Goal: Information Seeking & Learning: Learn about a topic

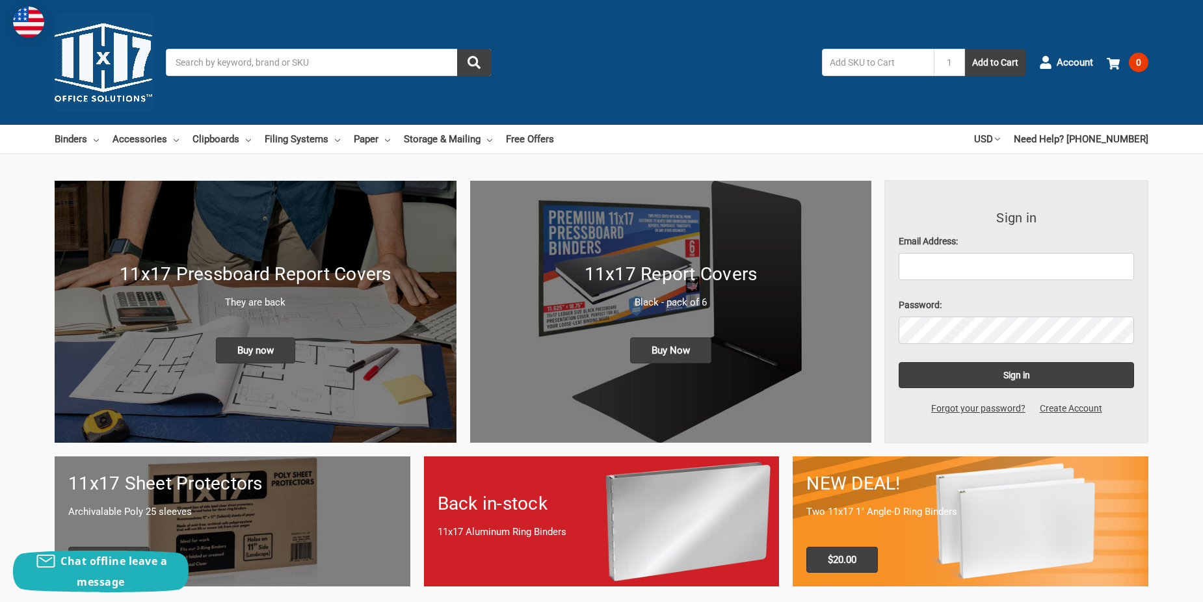
click at [204, 66] on input "Search" at bounding box center [328, 62] width 325 height 27
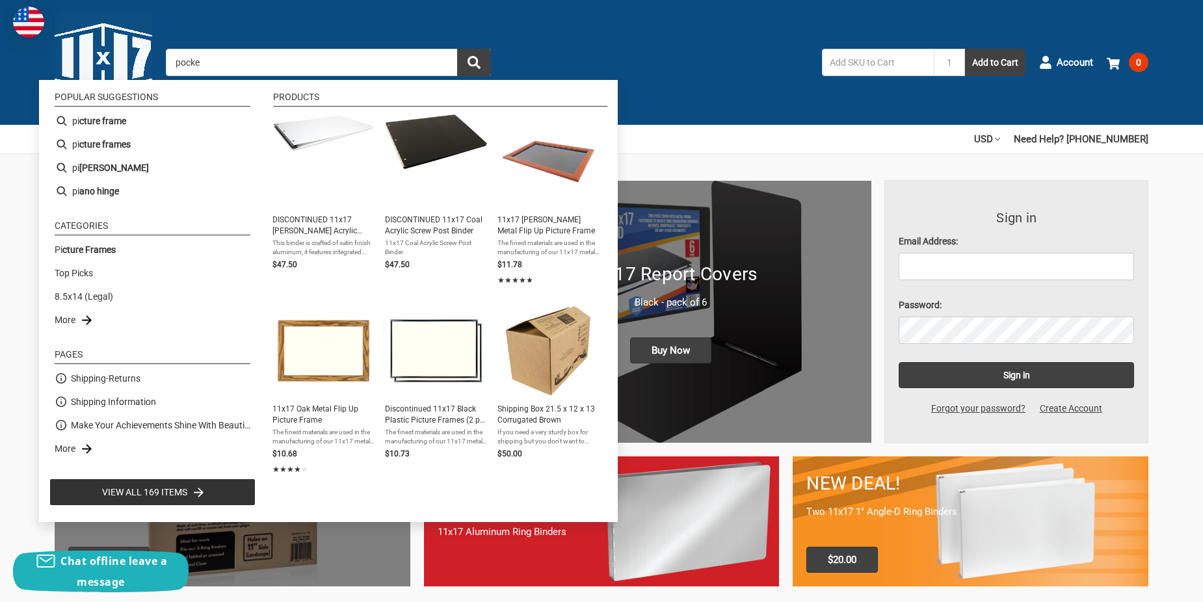
type input "pocket"
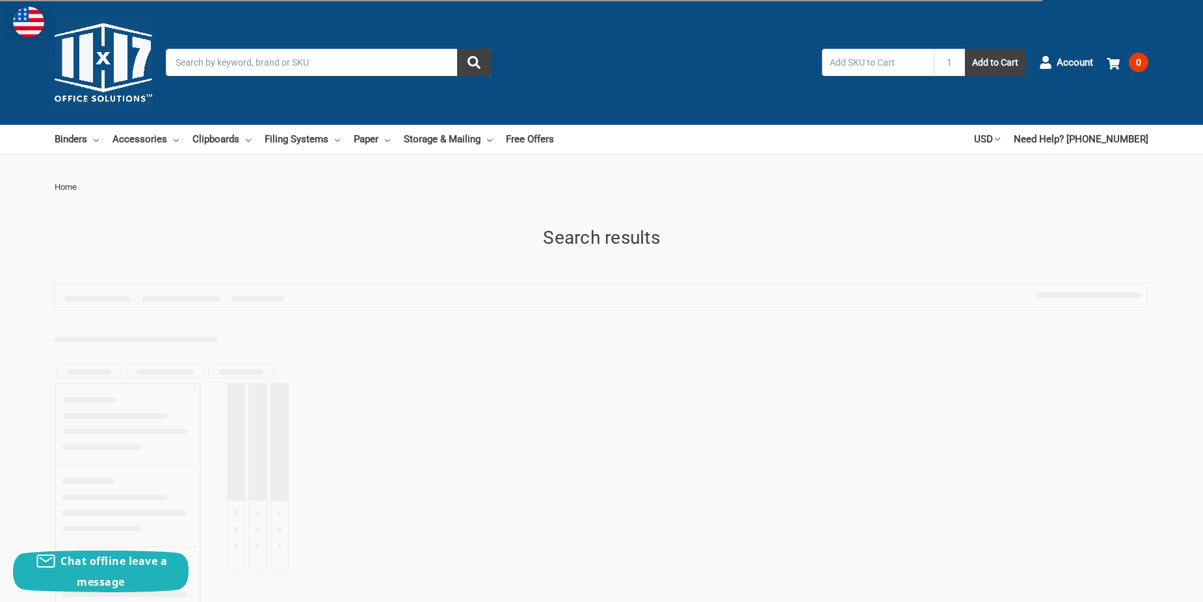
type input "pocket"
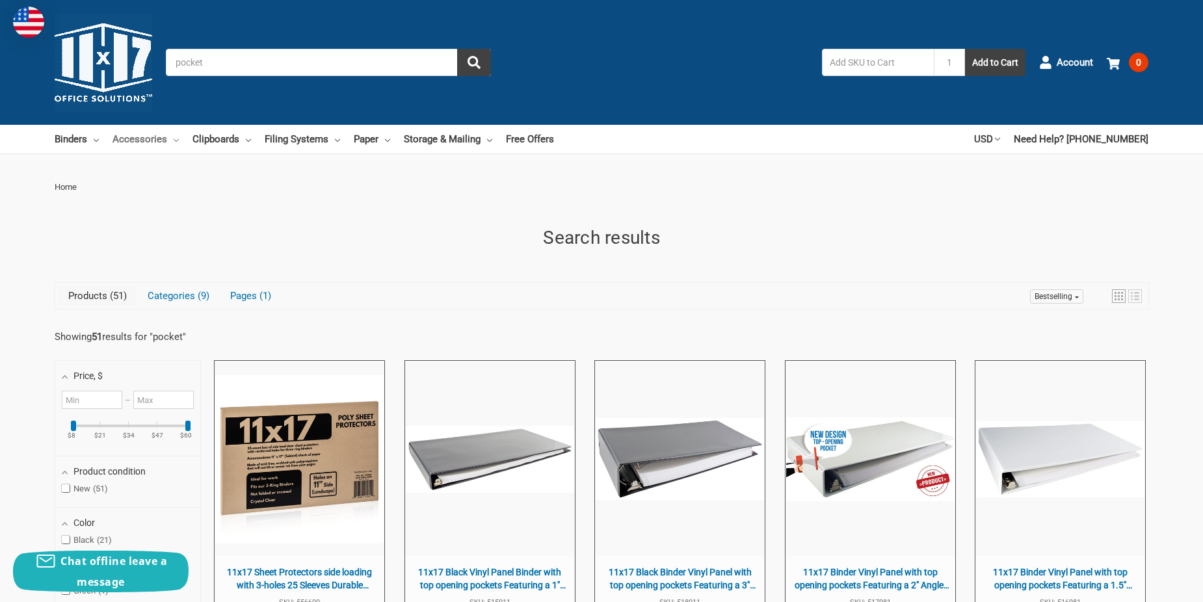
click at [159, 135] on link "Accessories" at bounding box center [145, 139] width 66 height 29
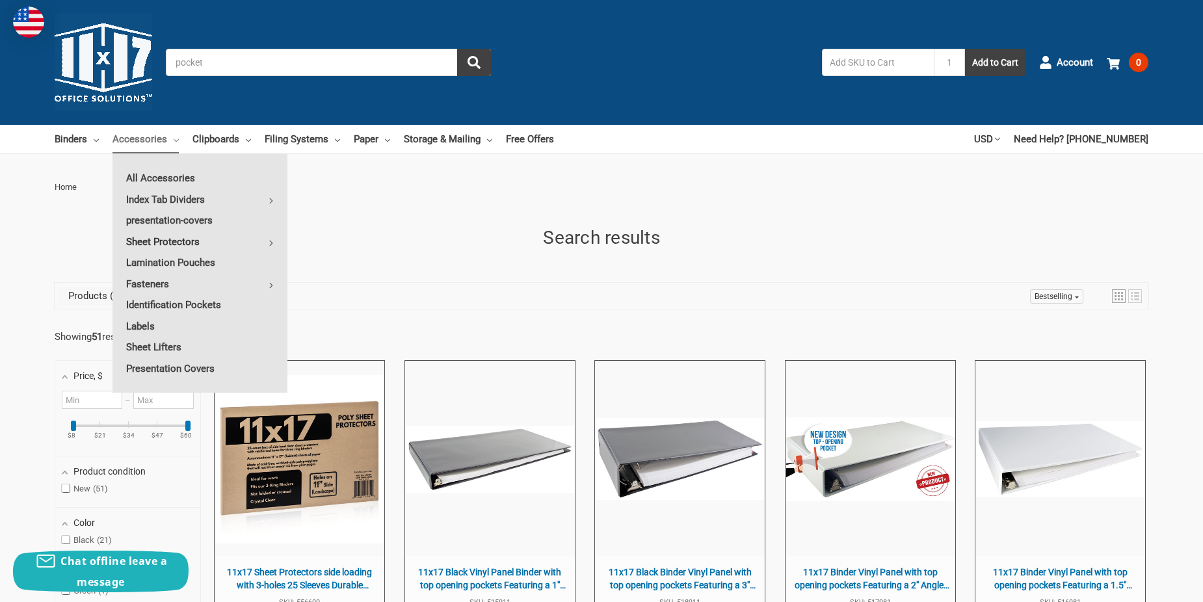
click at [180, 242] on link "Sheet Protectors" at bounding box center [199, 241] width 175 height 21
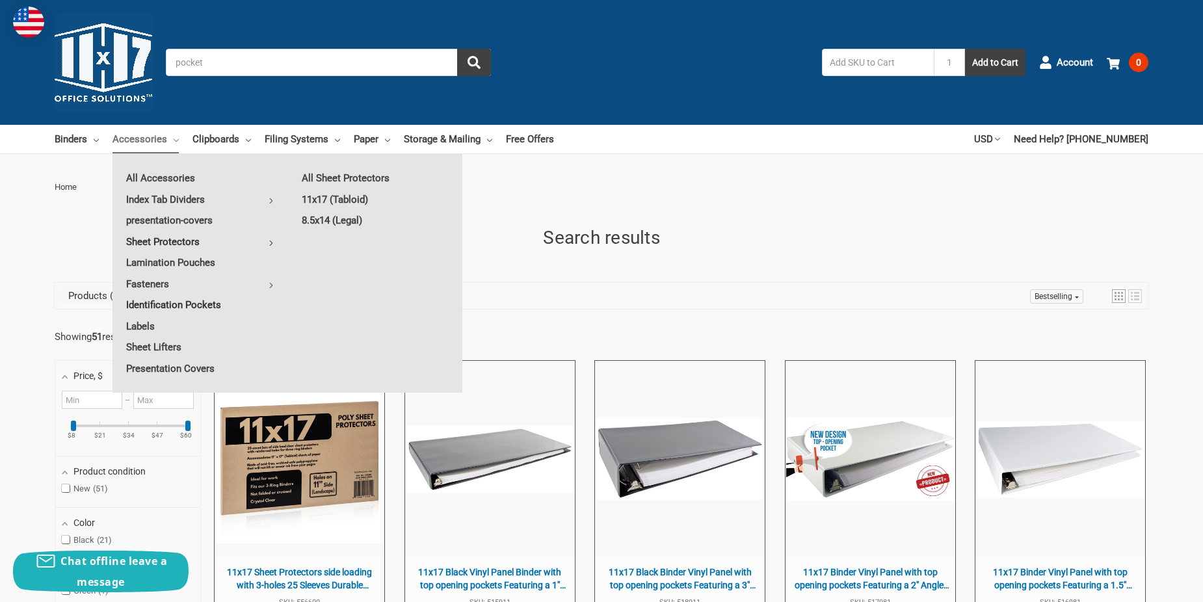
click at [183, 306] on link "Identification Pockets" at bounding box center [199, 305] width 175 height 21
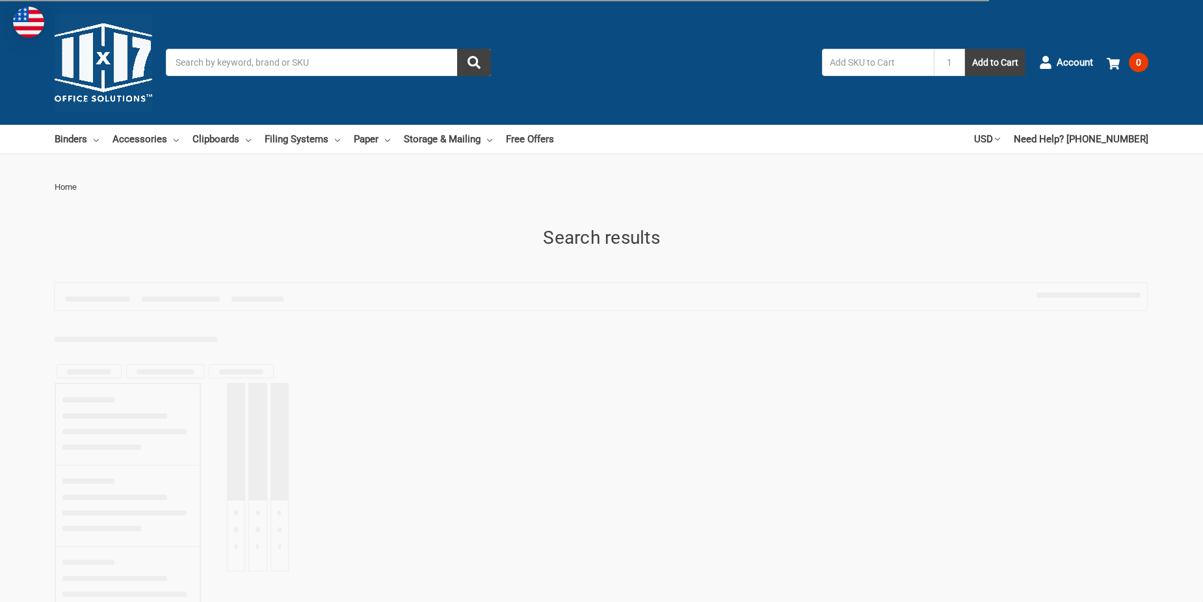
type input "pocket"
click at [137, 138] on link "Accessories" at bounding box center [145, 139] width 66 height 29
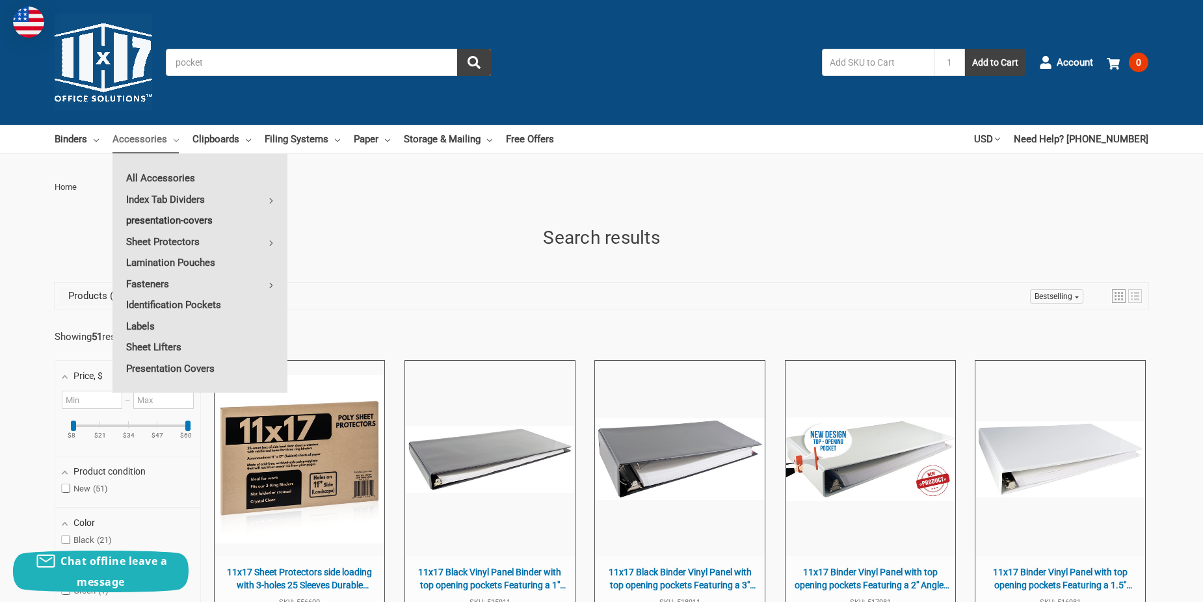
click at [168, 215] on link "presentation-covers" at bounding box center [199, 220] width 175 height 21
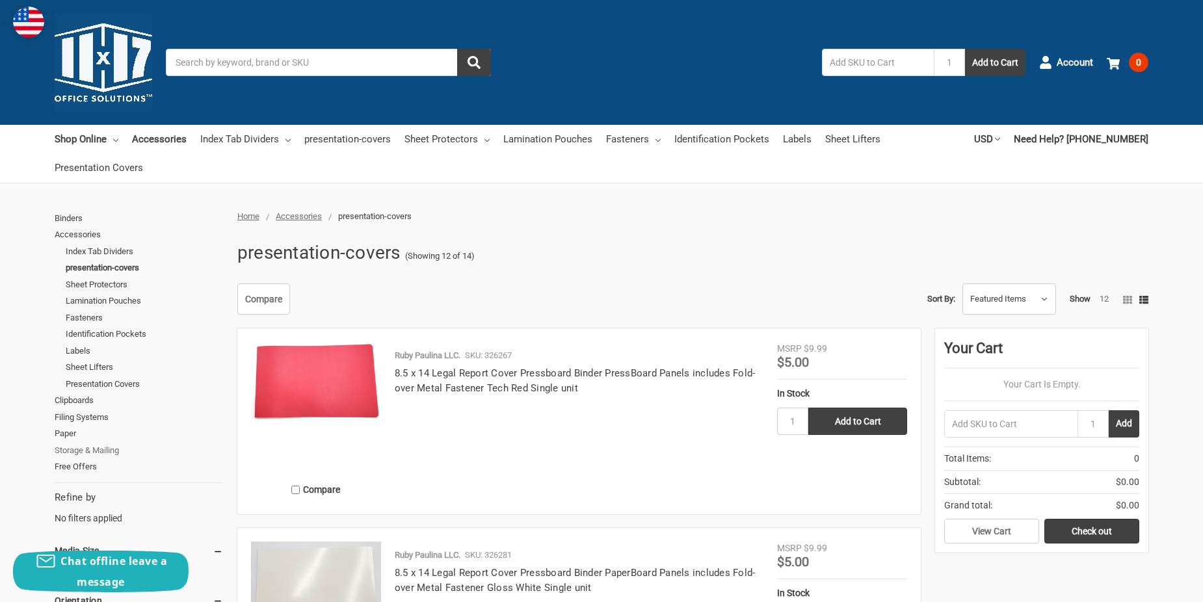
click at [105, 447] on link "Storage & Mailing" at bounding box center [139, 450] width 168 height 17
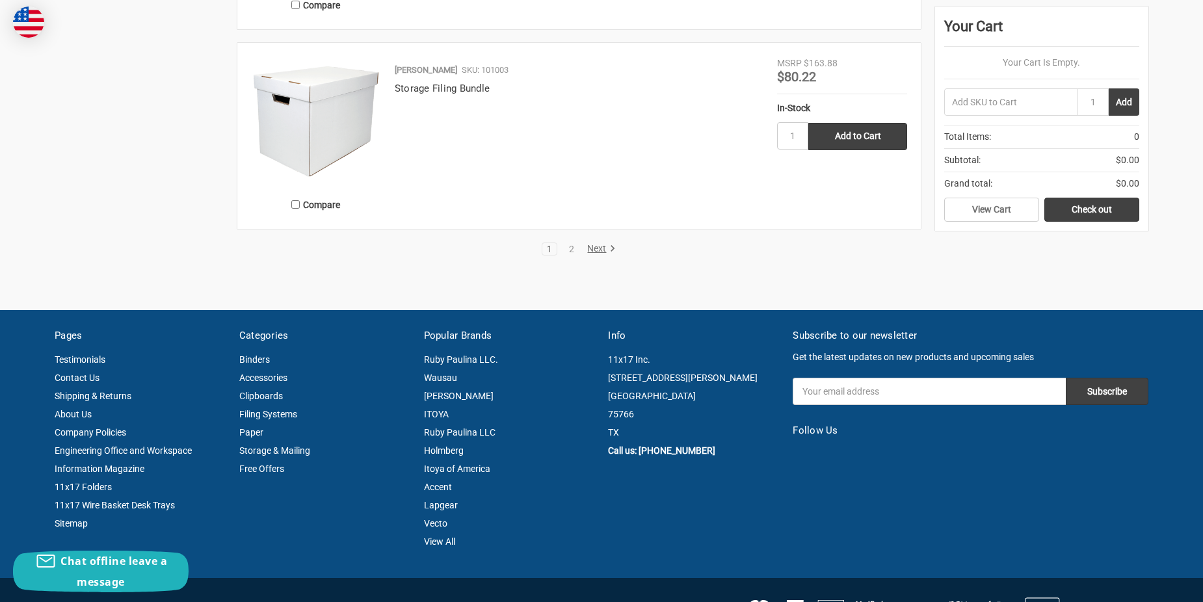
scroll to position [2926, 0]
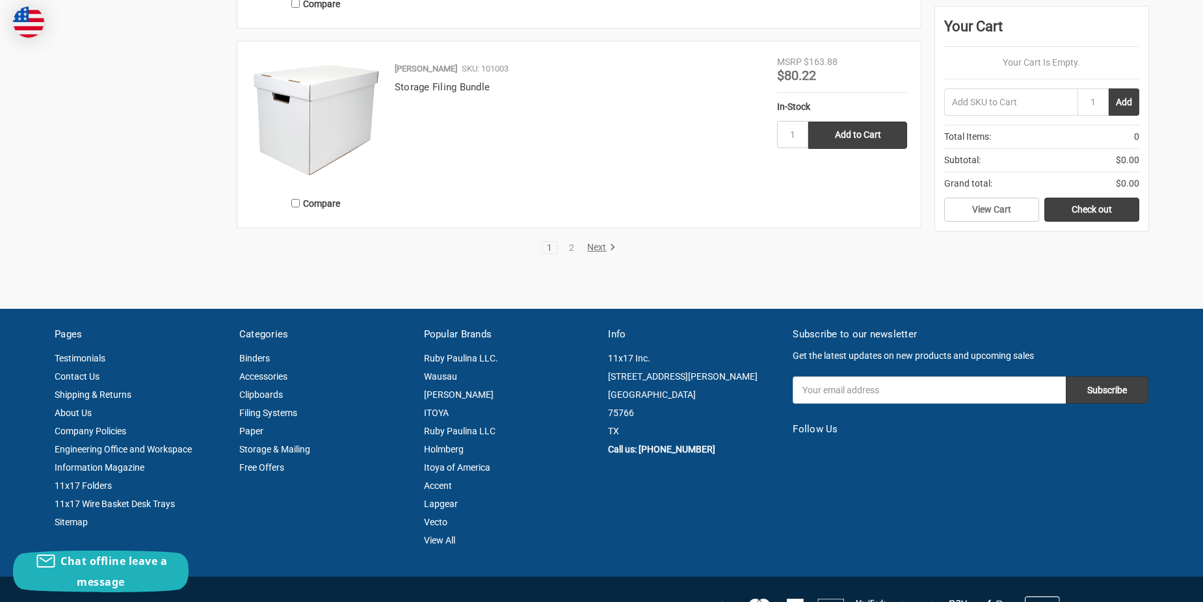
click at [591, 244] on link "Next" at bounding box center [599, 248] width 33 height 12
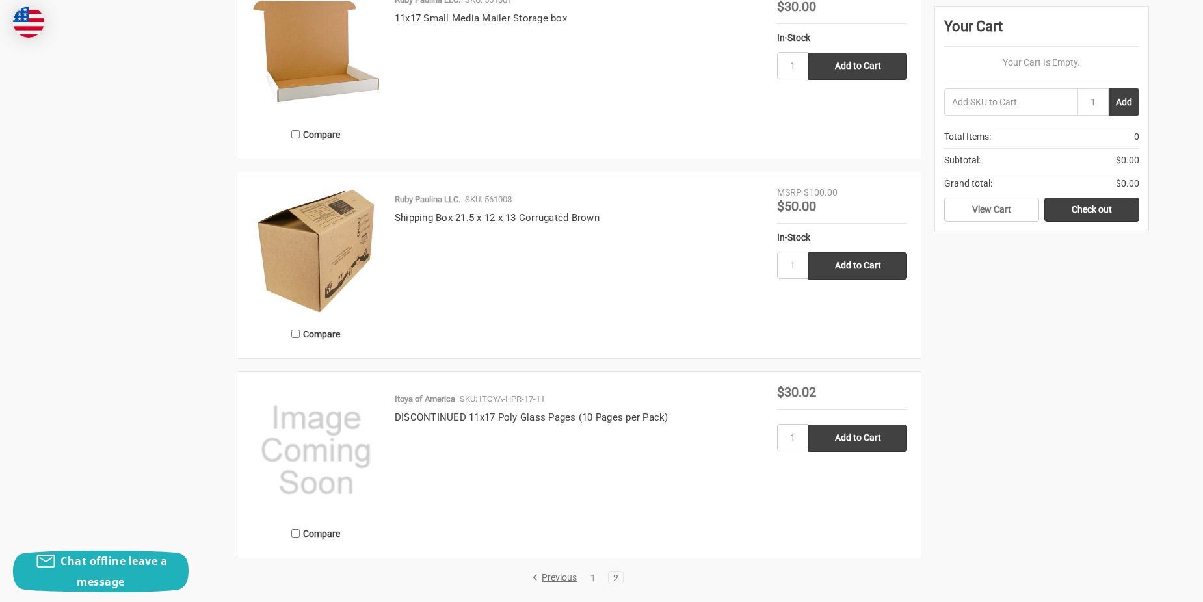
scroll to position [1756, 0]
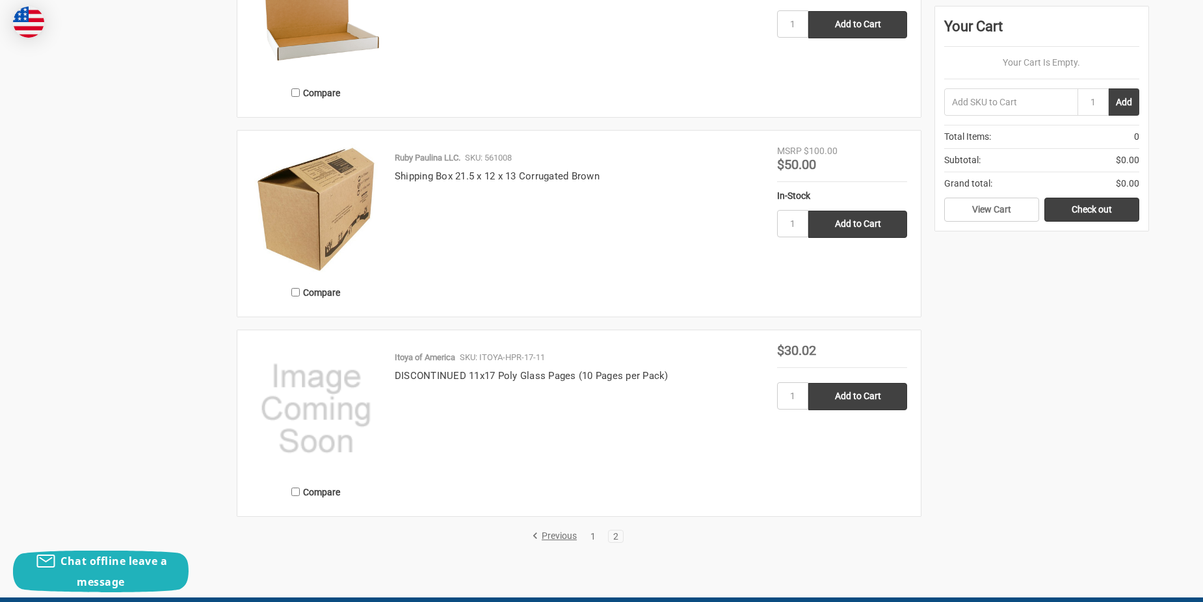
click at [594, 536] on link "1" at bounding box center [593, 536] width 14 height 9
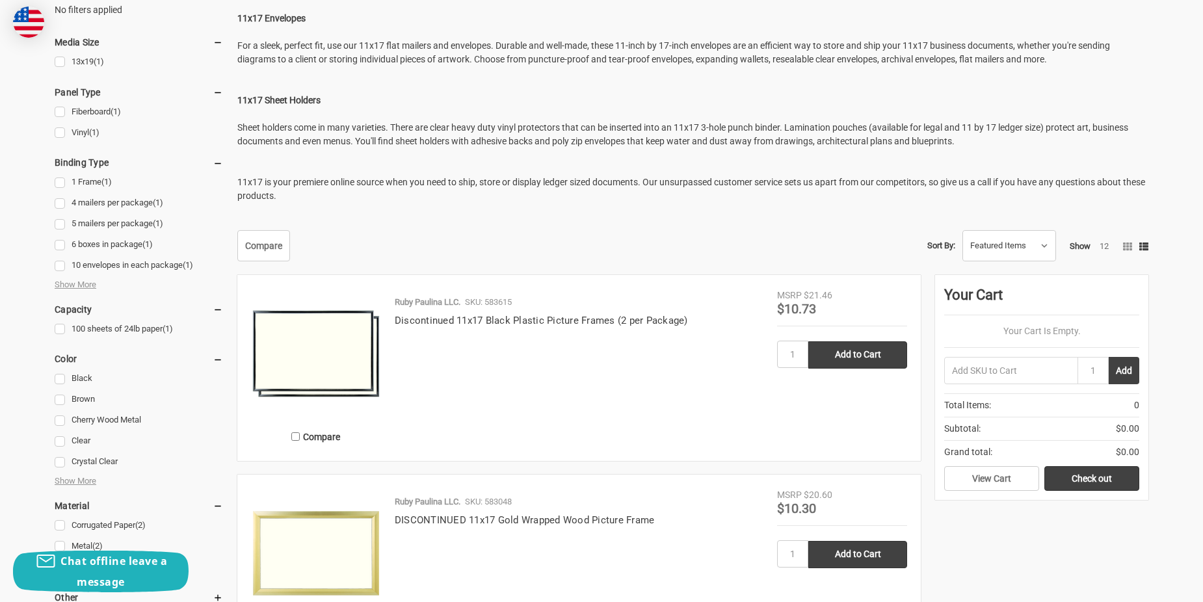
scroll to position [455, 0]
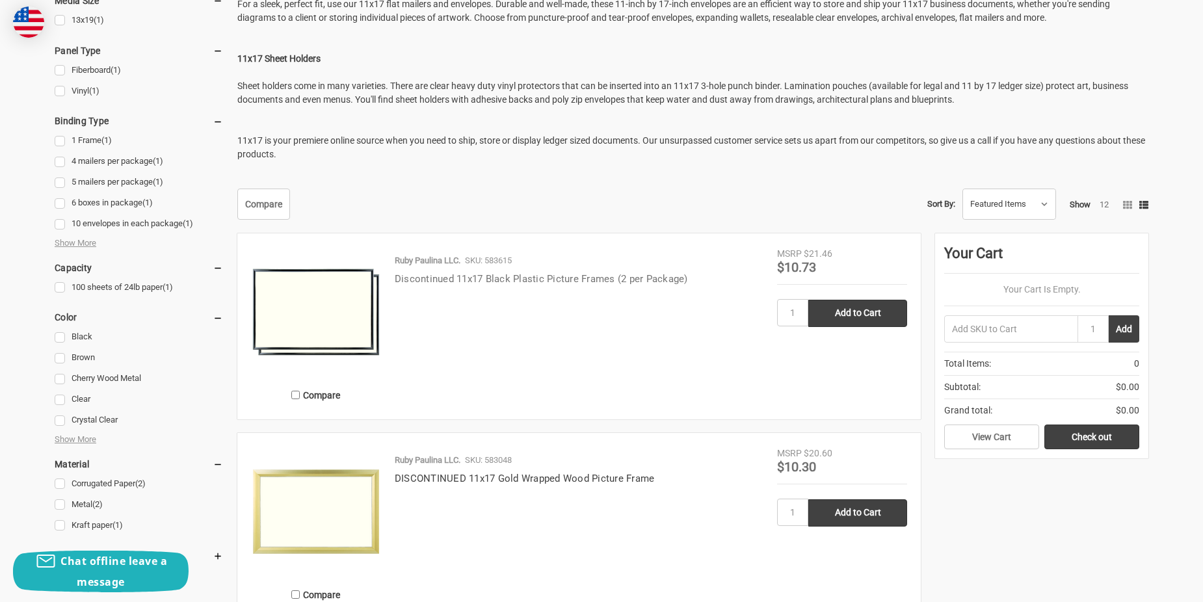
click at [546, 276] on link "Discontinued 11x17 Black Plastic Picture Frames (2 per Package)" at bounding box center [541, 279] width 293 height 12
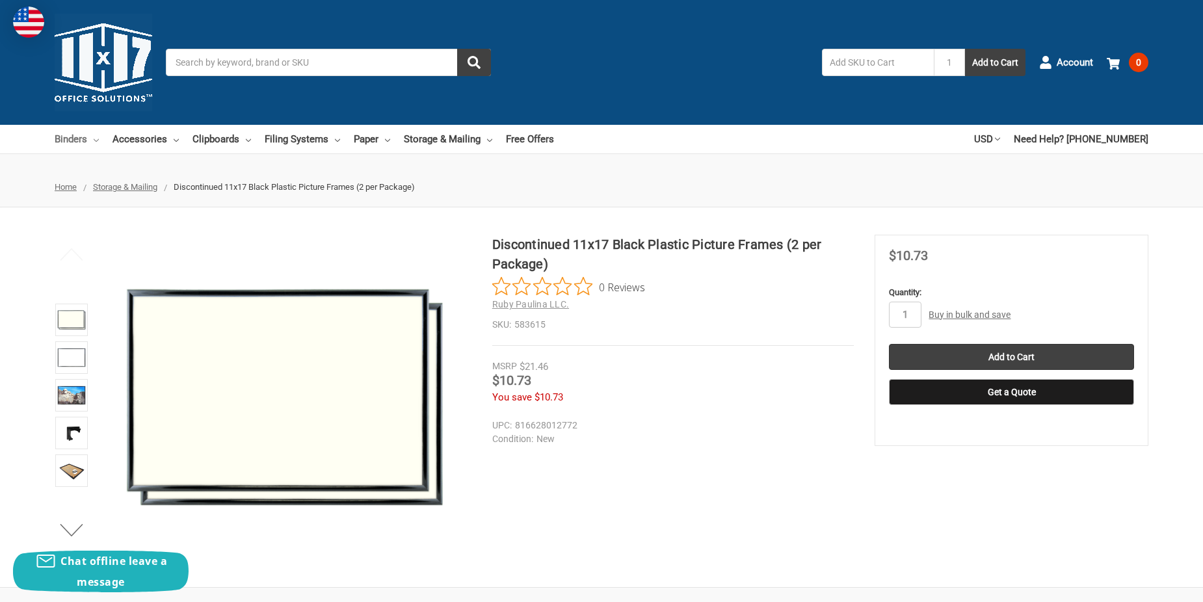
click at [74, 139] on link "Binders" at bounding box center [77, 139] width 44 height 29
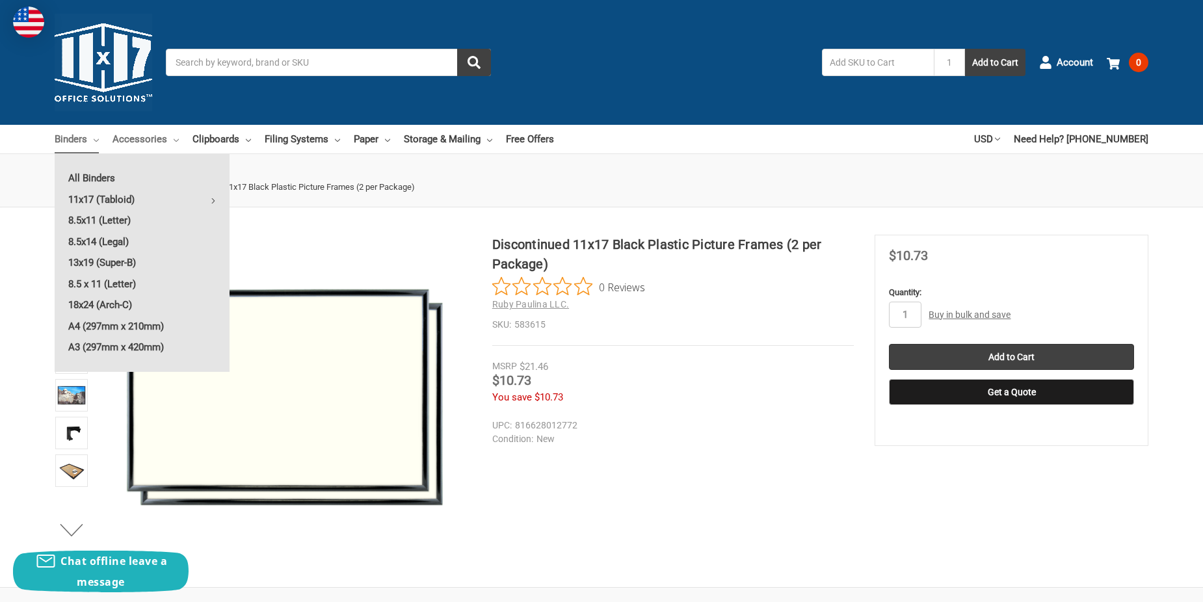
click at [163, 139] on link "Accessories" at bounding box center [145, 139] width 66 height 29
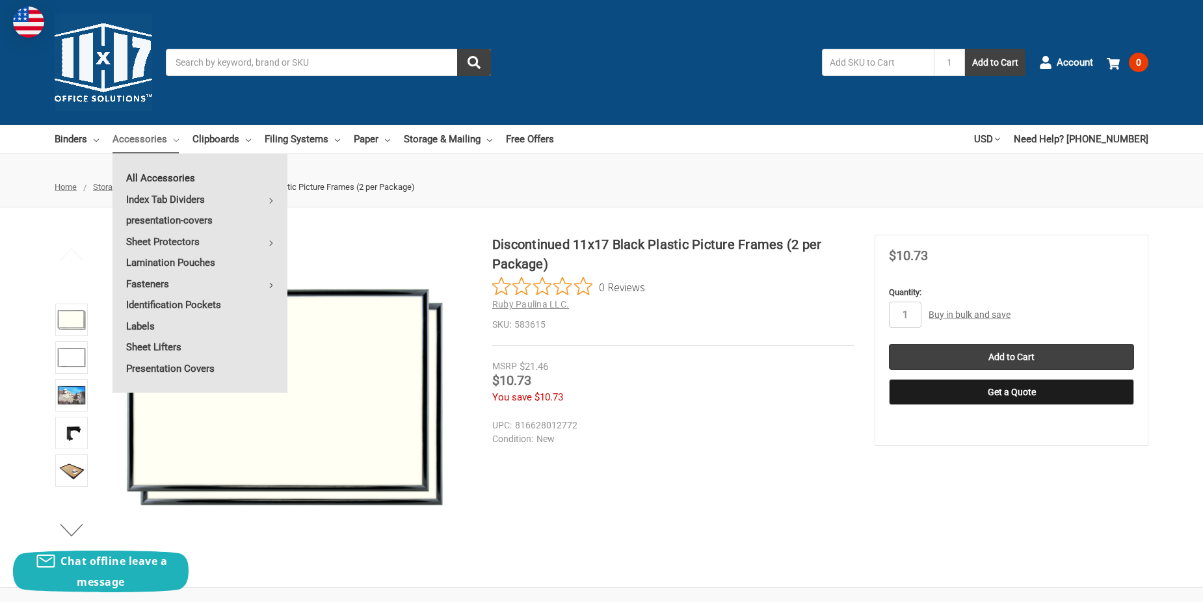
click at [166, 177] on link "All Accessories" at bounding box center [199, 178] width 175 height 21
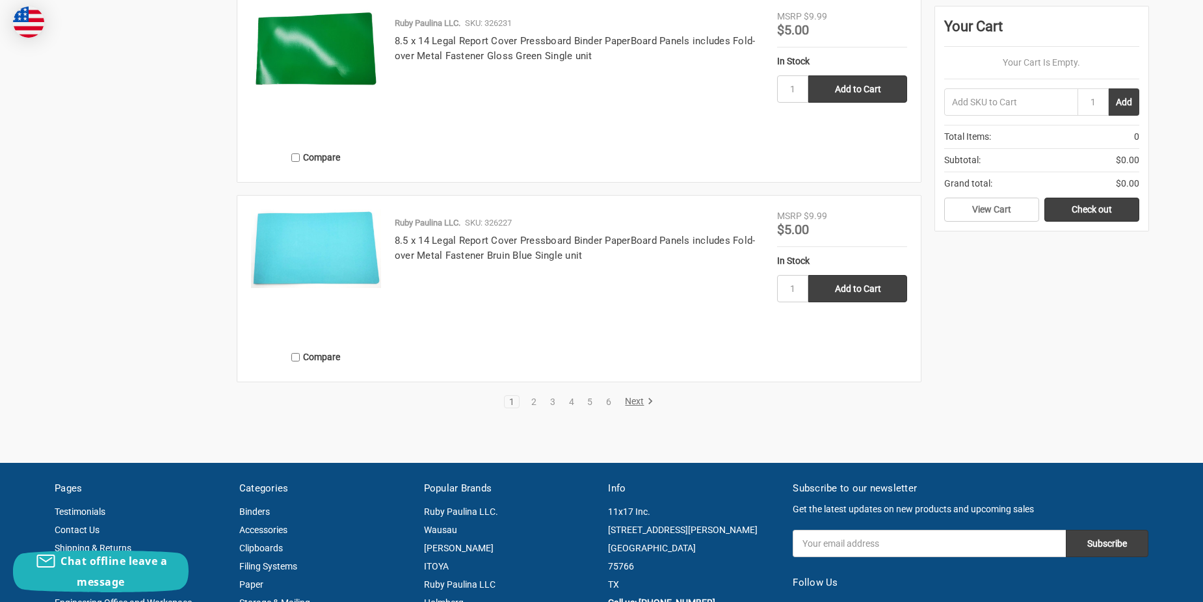
scroll to position [2926, 0]
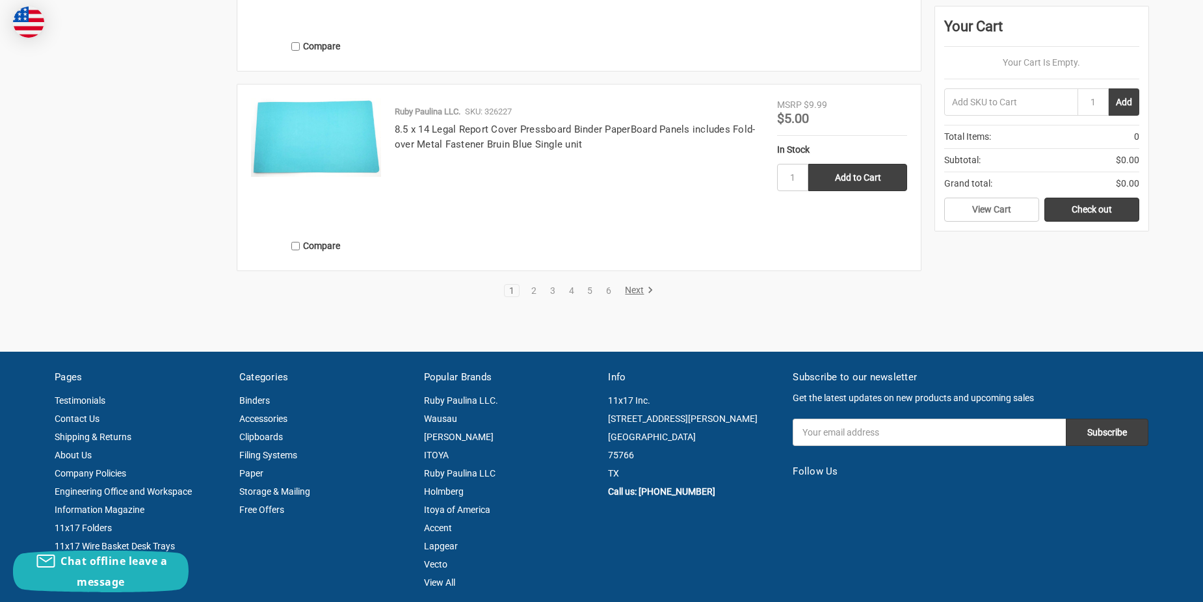
click at [632, 291] on link "Next" at bounding box center [636, 291] width 33 height 12
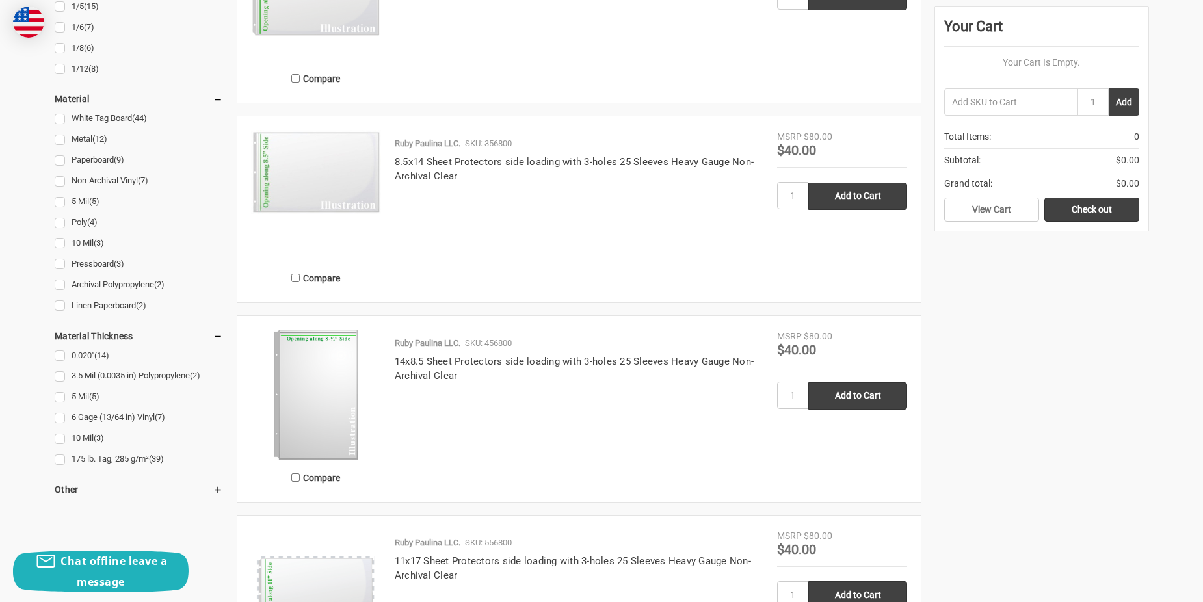
scroll to position [1821, 0]
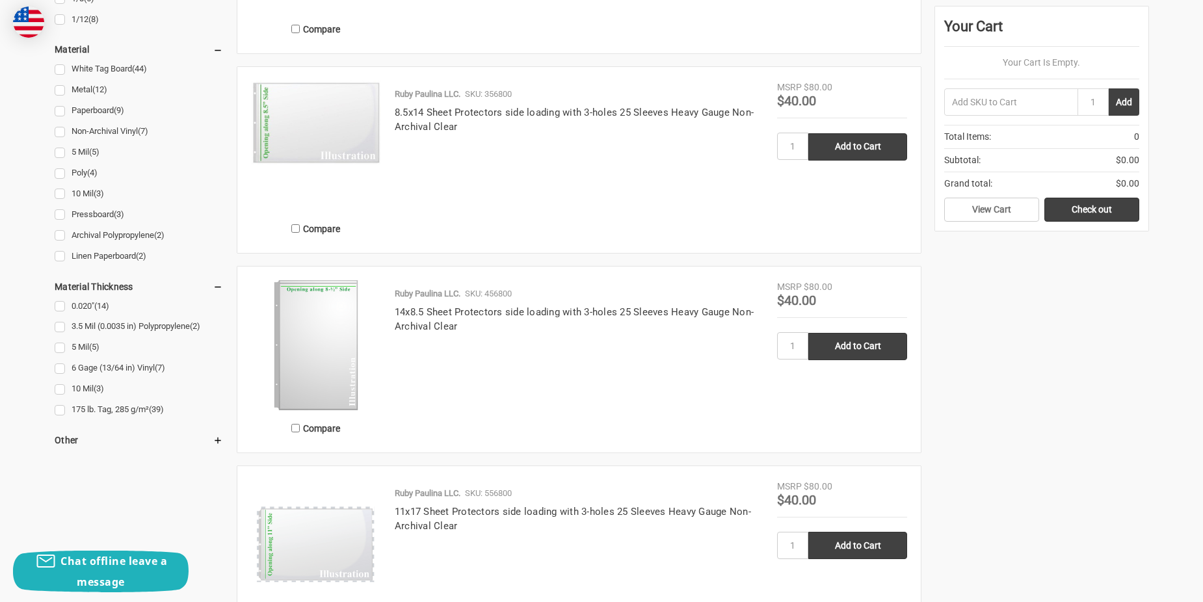
click at [326, 337] on img at bounding box center [316, 345] width 130 height 130
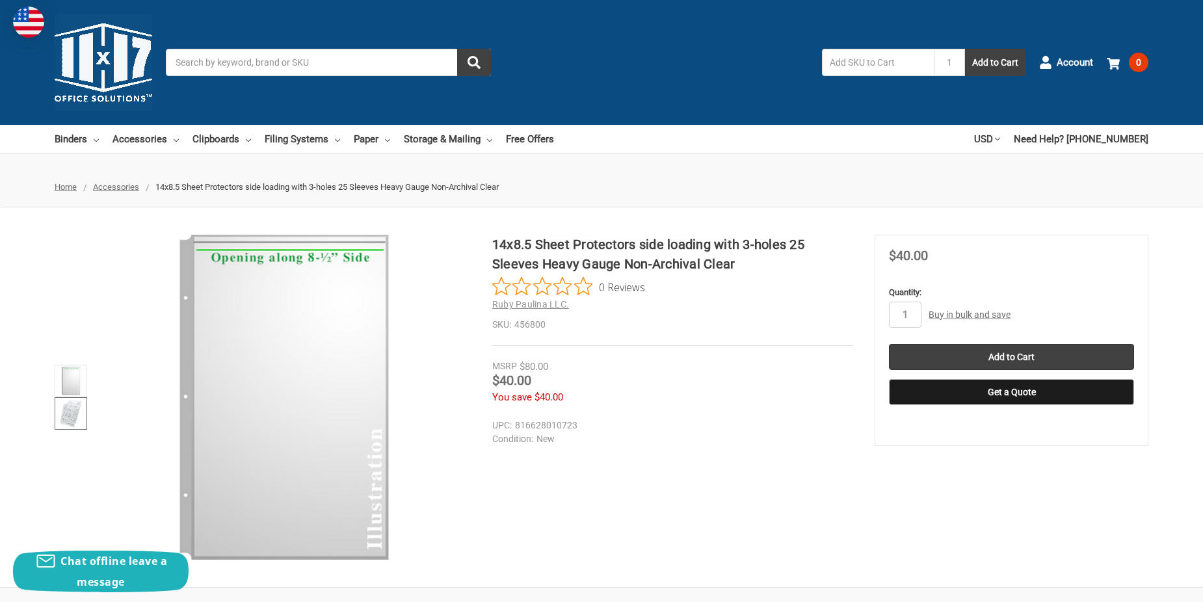
click at [74, 414] on img at bounding box center [71, 413] width 29 height 29
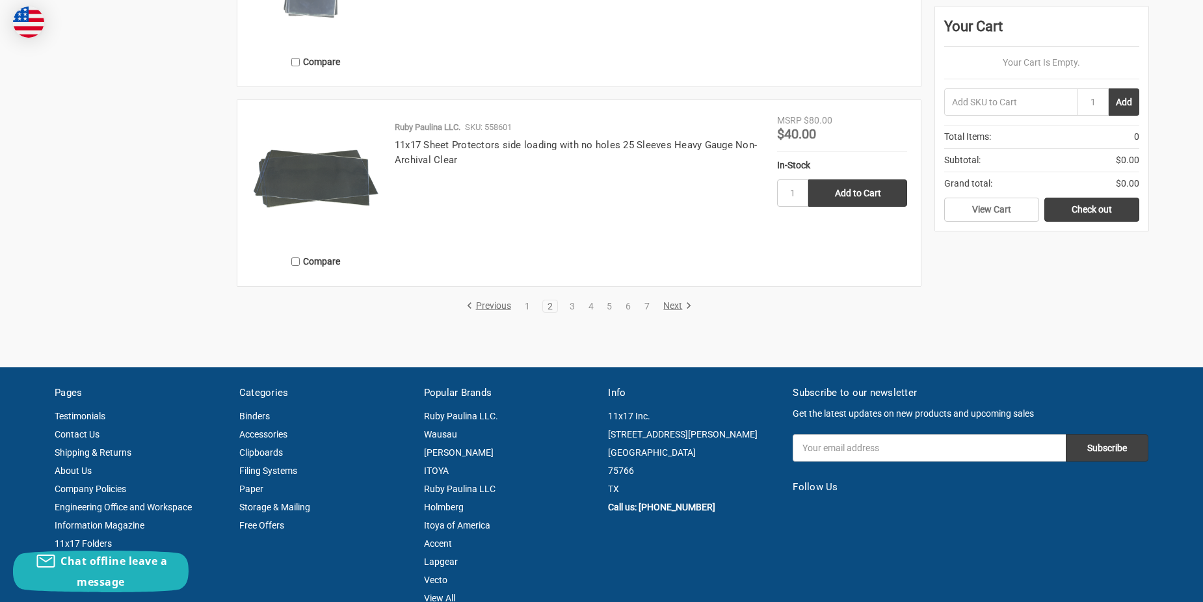
scroll to position [2926, 0]
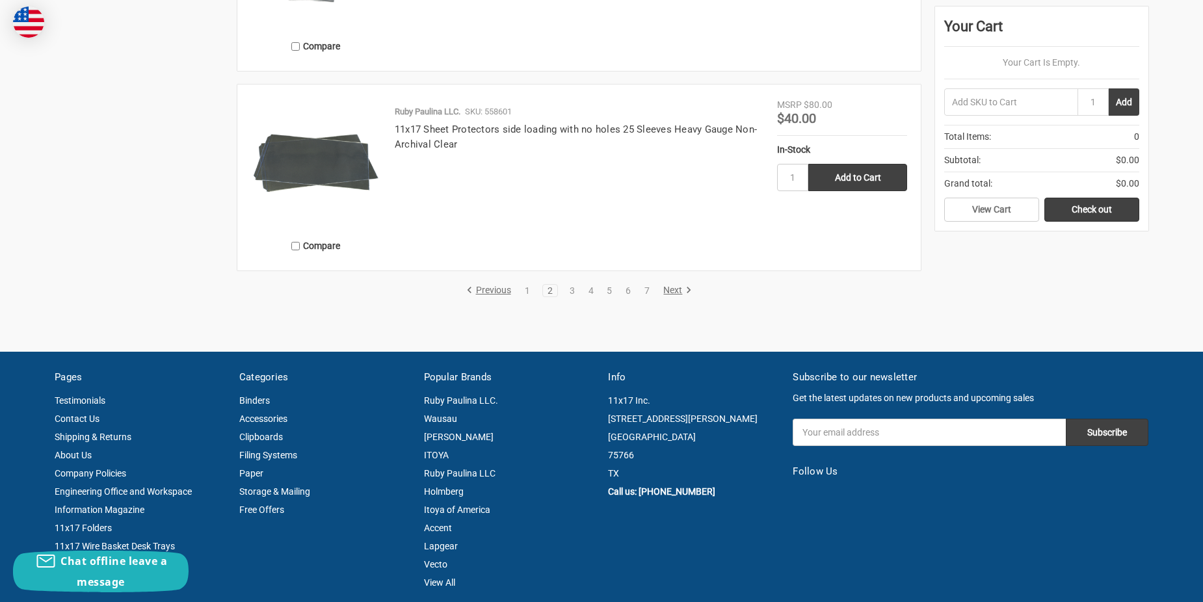
click at [667, 288] on link "Next" at bounding box center [675, 291] width 33 height 12
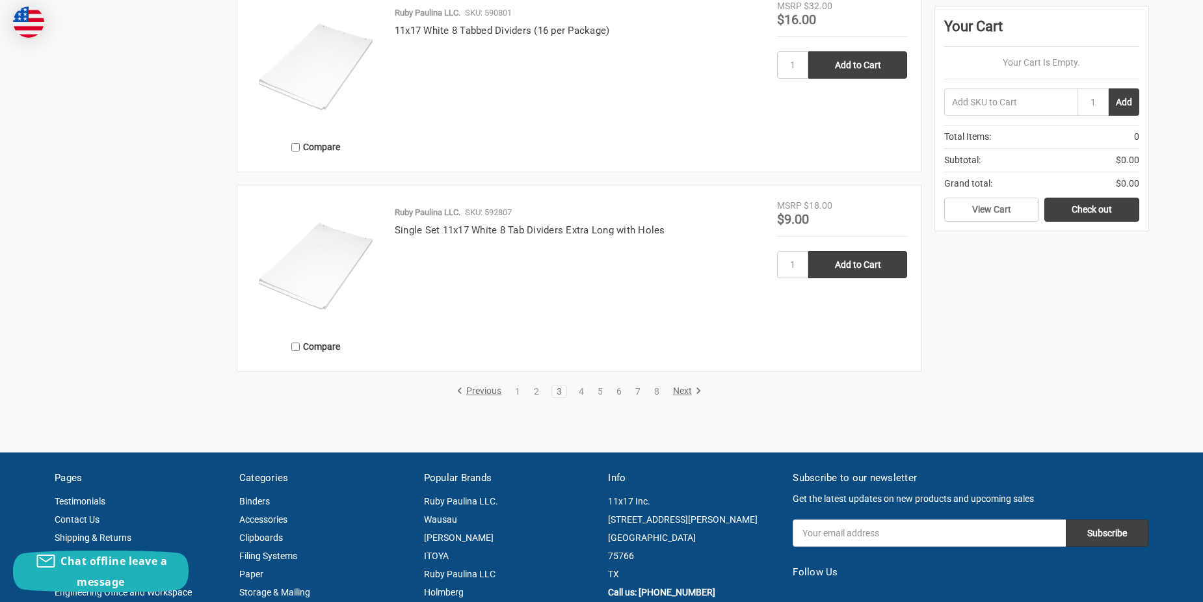
scroll to position [2731, 0]
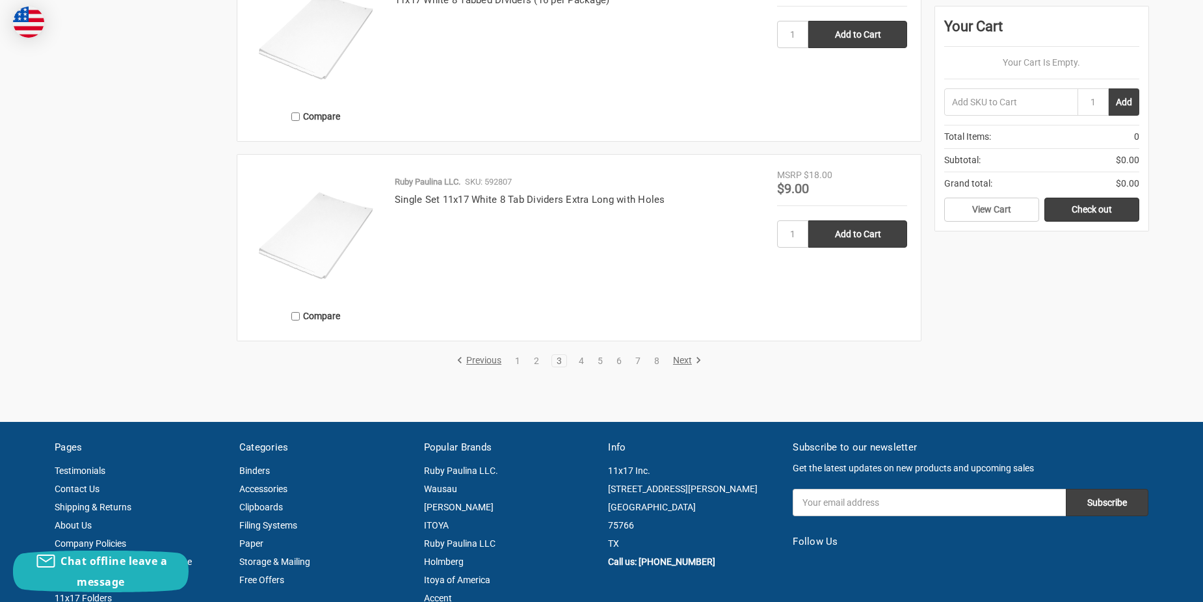
click at [678, 359] on link "Next" at bounding box center [684, 361] width 33 height 12
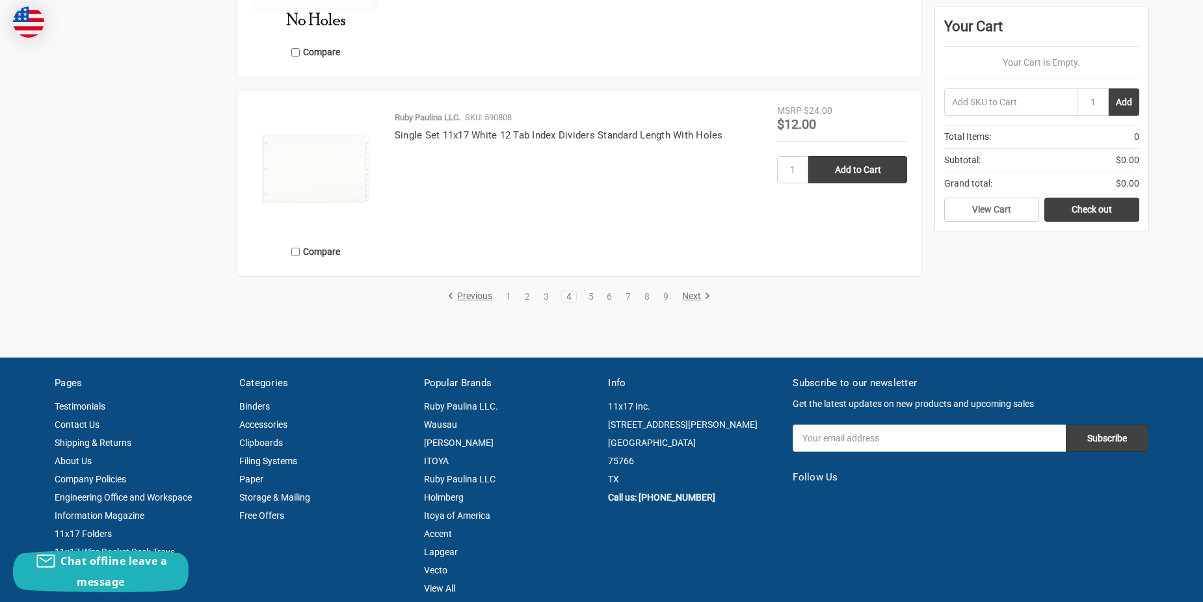
scroll to position [2796, 0]
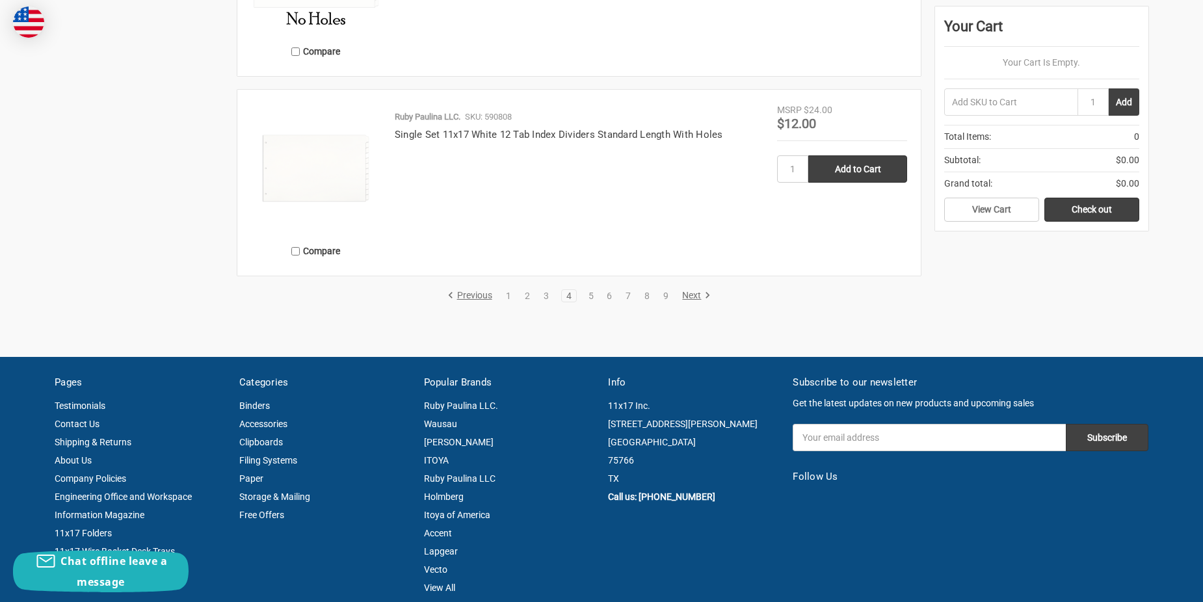
click at [698, 300] on link "Next" at bounding box center [693, 296] width 33 height 12
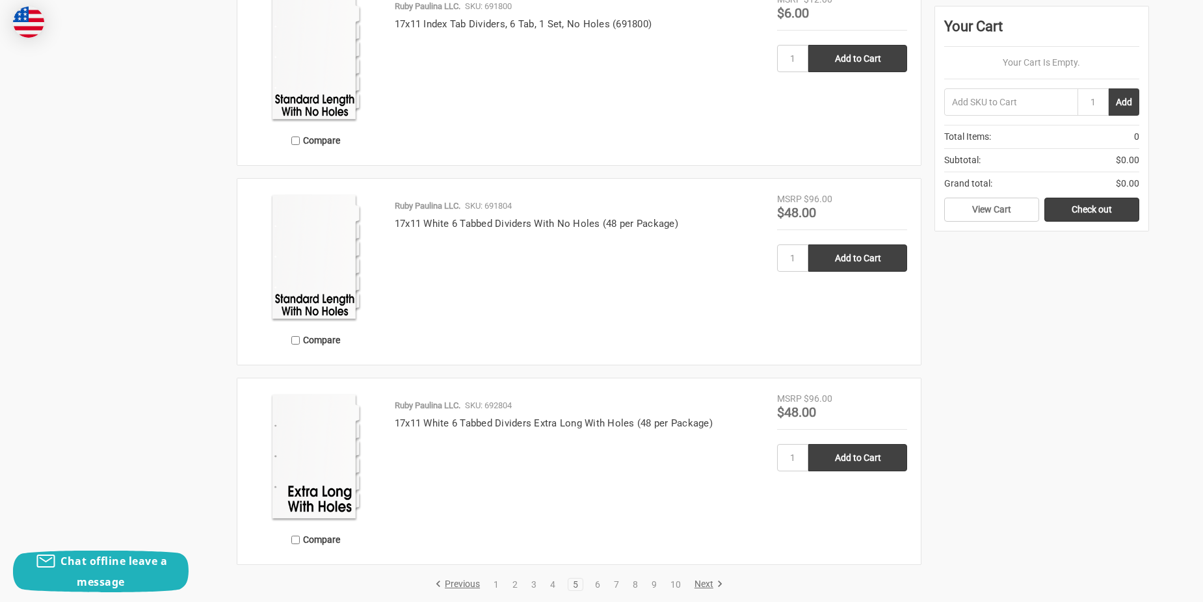
scroll to position [2796, 0]
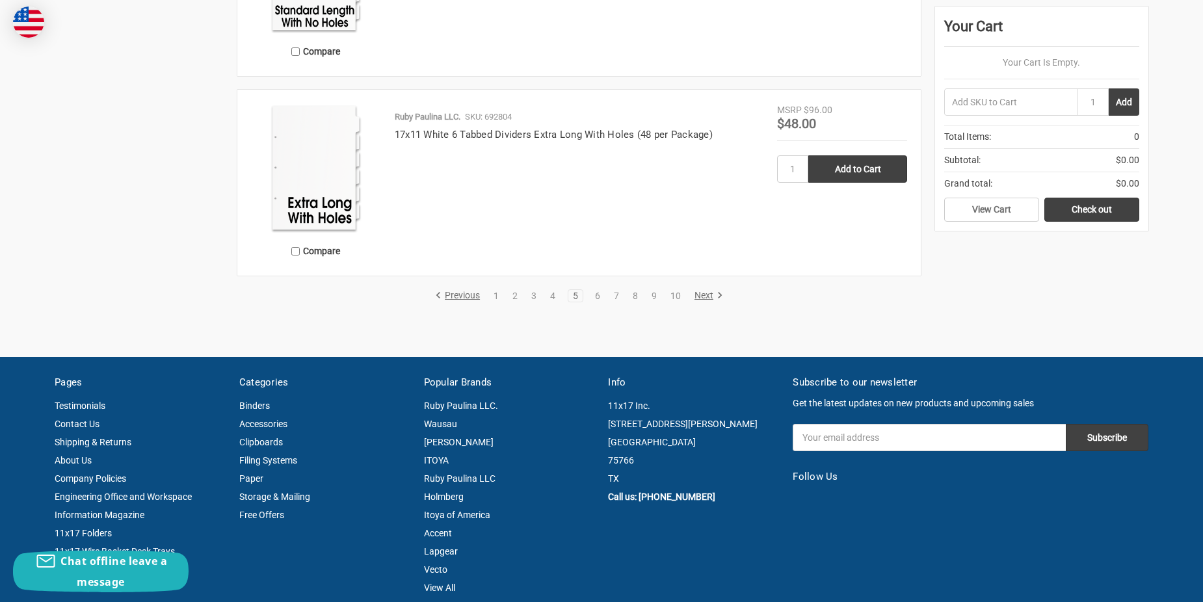
click at [701, 297] on link "Next" at bounding box center [706, 296] width 33 height 12
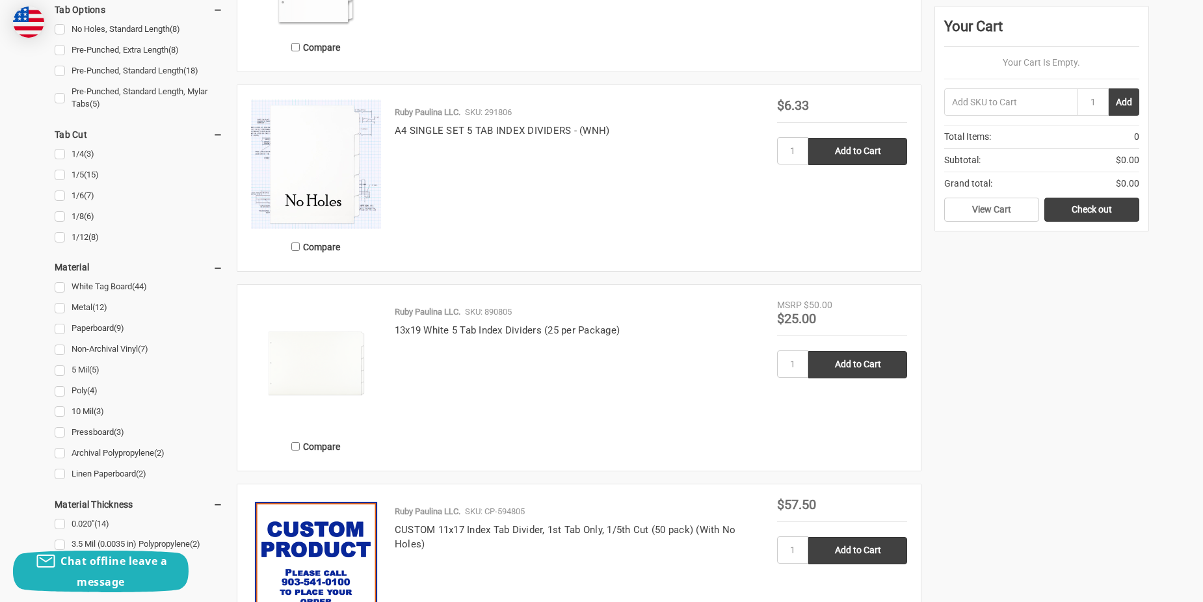
scroll to position [1625, 0]
